Goal: Task Accomplishment & Management: Manage account settings

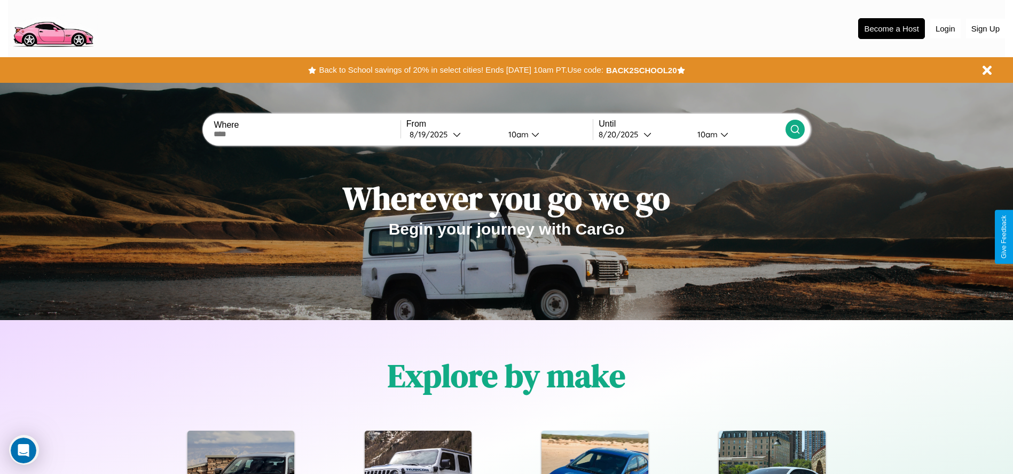
scroll to position [1533, 0]
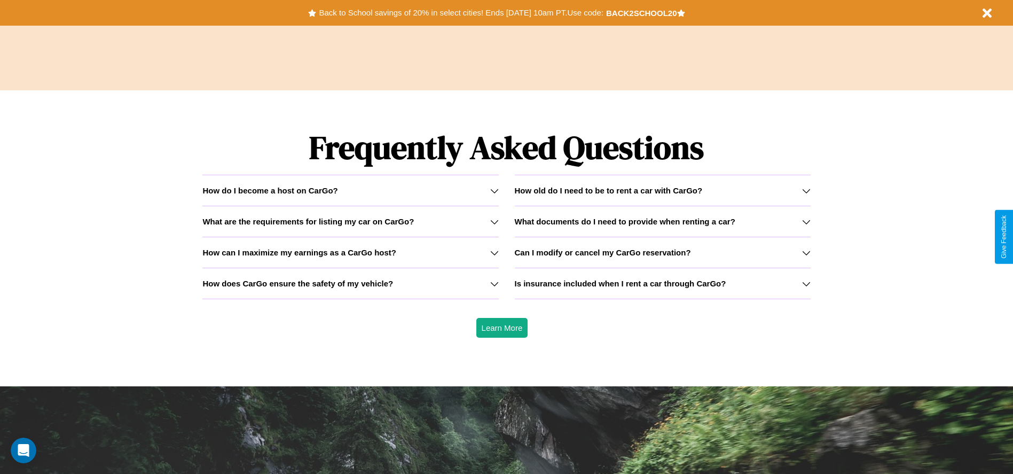
click at [806, 221] on icon at bounding box center [806, 221] width 9 height 9
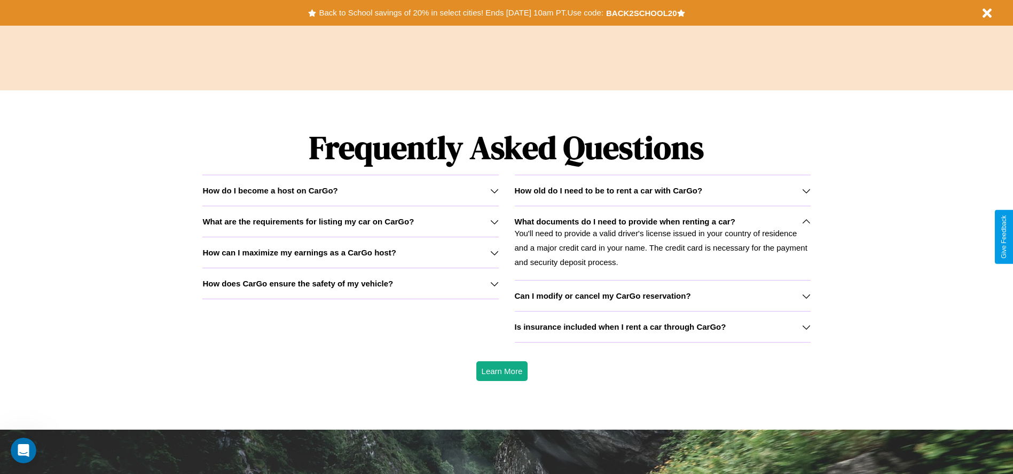
click at [662, 190] on h3 "How old do I need to be to rent a car with CarGo?" at bounding box center [609, 190] width 188 height 9
click at [494, 190] on icon at bounding box center [494, 190] width 9 height 9
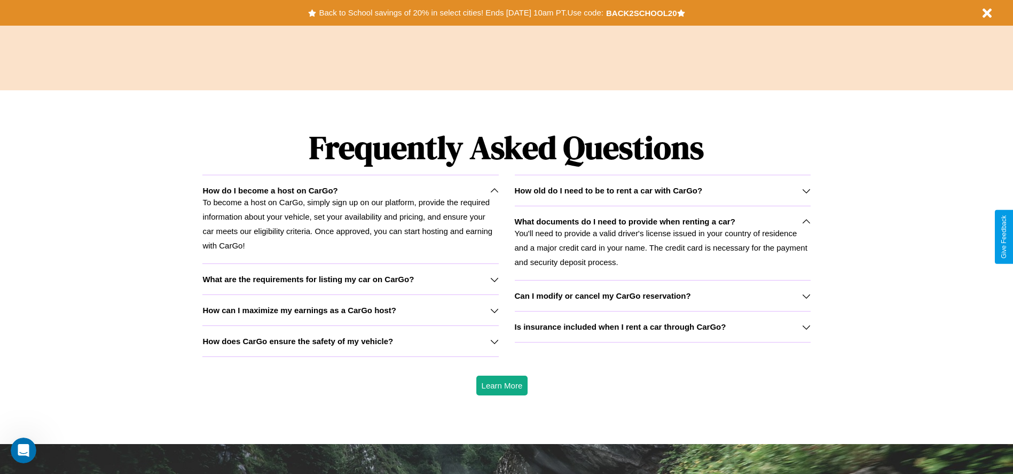
click at [806, 221] on icon at bounding box center [806, 221] width 9 height 9
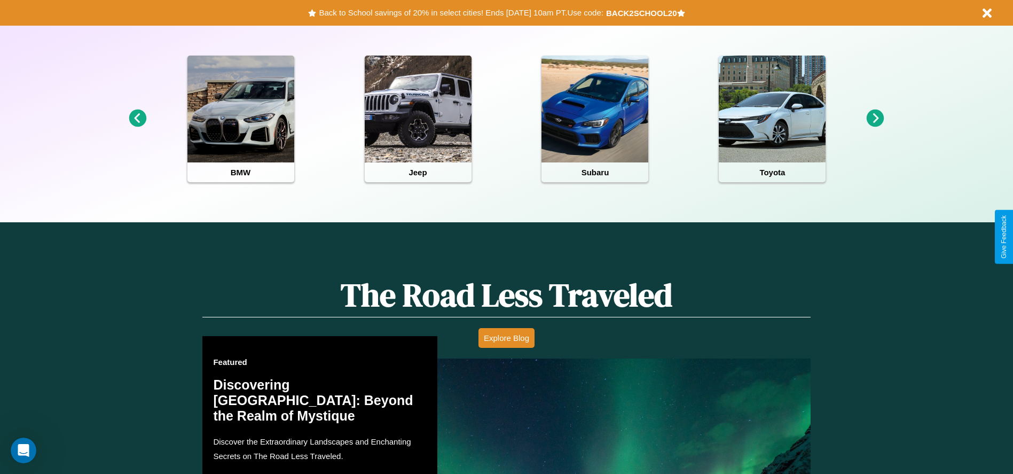
scroll to position [222, 0]
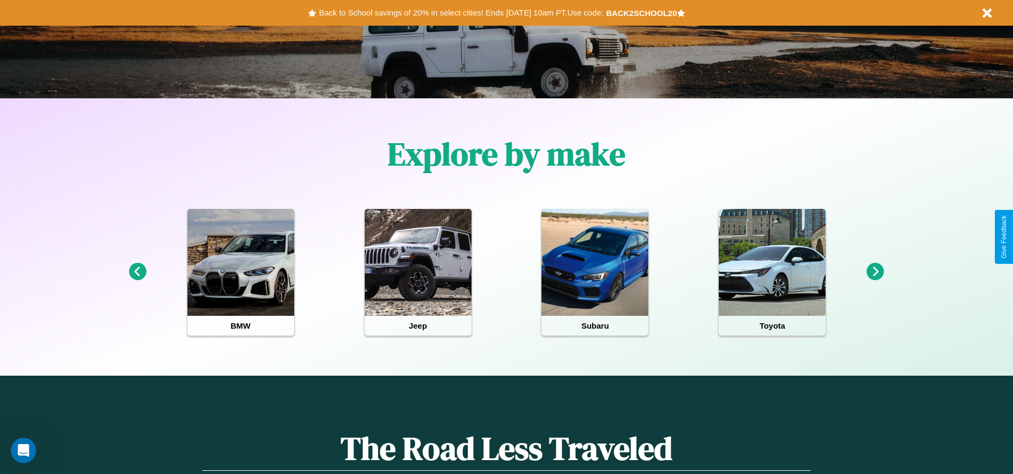
click at [137, 272] on icon at bounding box center [138, 272] width 18 height 18
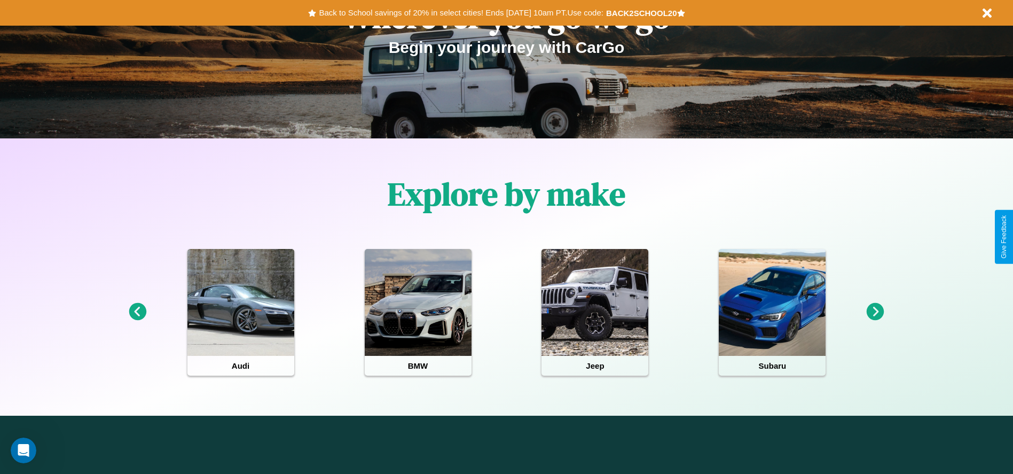
scroll to position [0, 0]
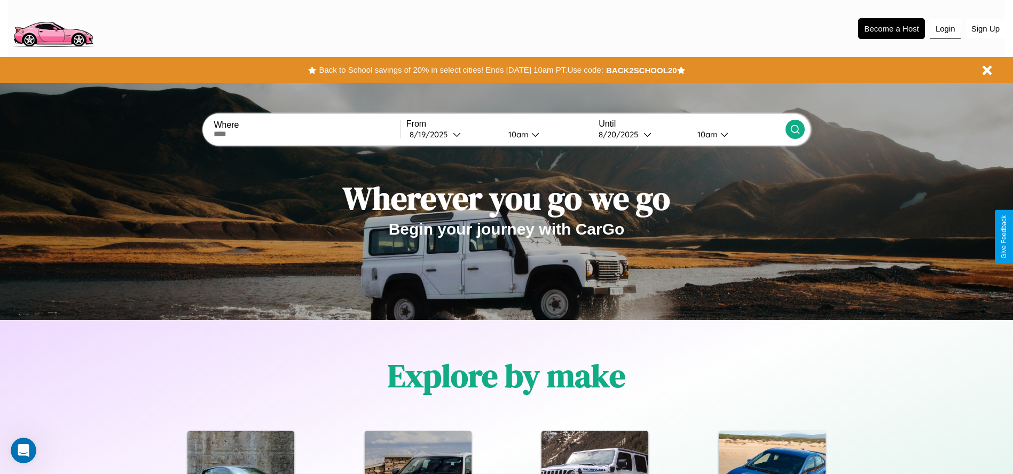
click at [946, 28] on button "Login" at bounding box center [946, 29] width 30 height 20
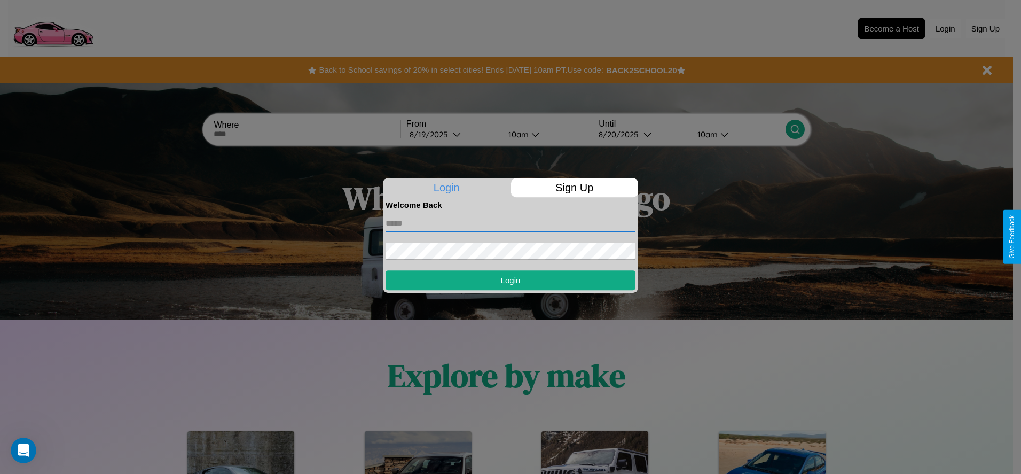
click at [511, 223] on input "text" at bounding box center [511, 223] width 250 height 17
type input "**********"
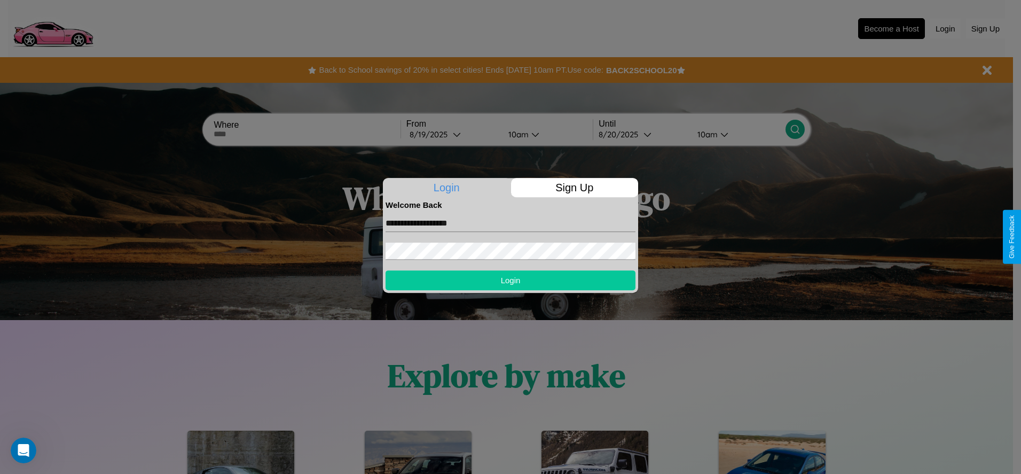
click at [511, 280] on button "Login" at bounding box center [511, 280] width 250 height 20
